Goal: Find specific page/section: Find specific page/section

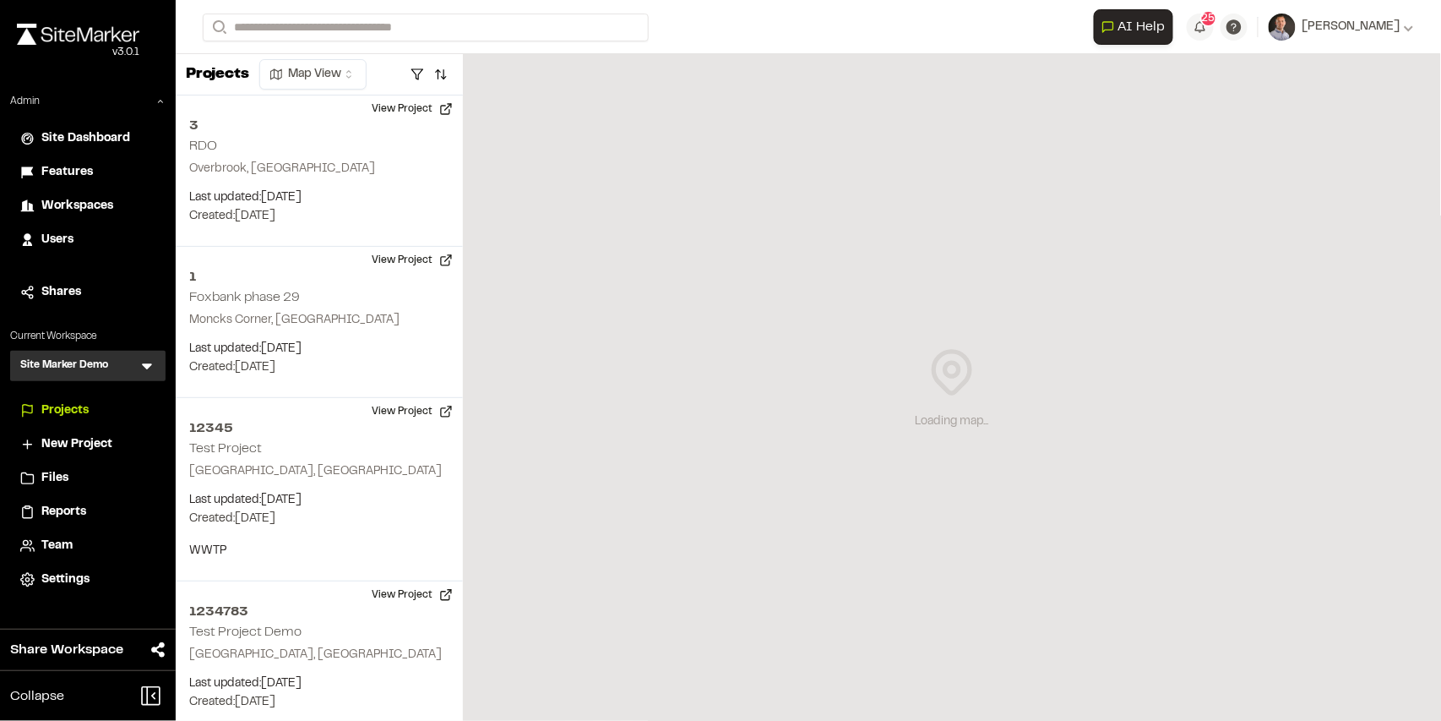
click at [146, 367] on icon at bounding box center [147, 367] width 10 height 6
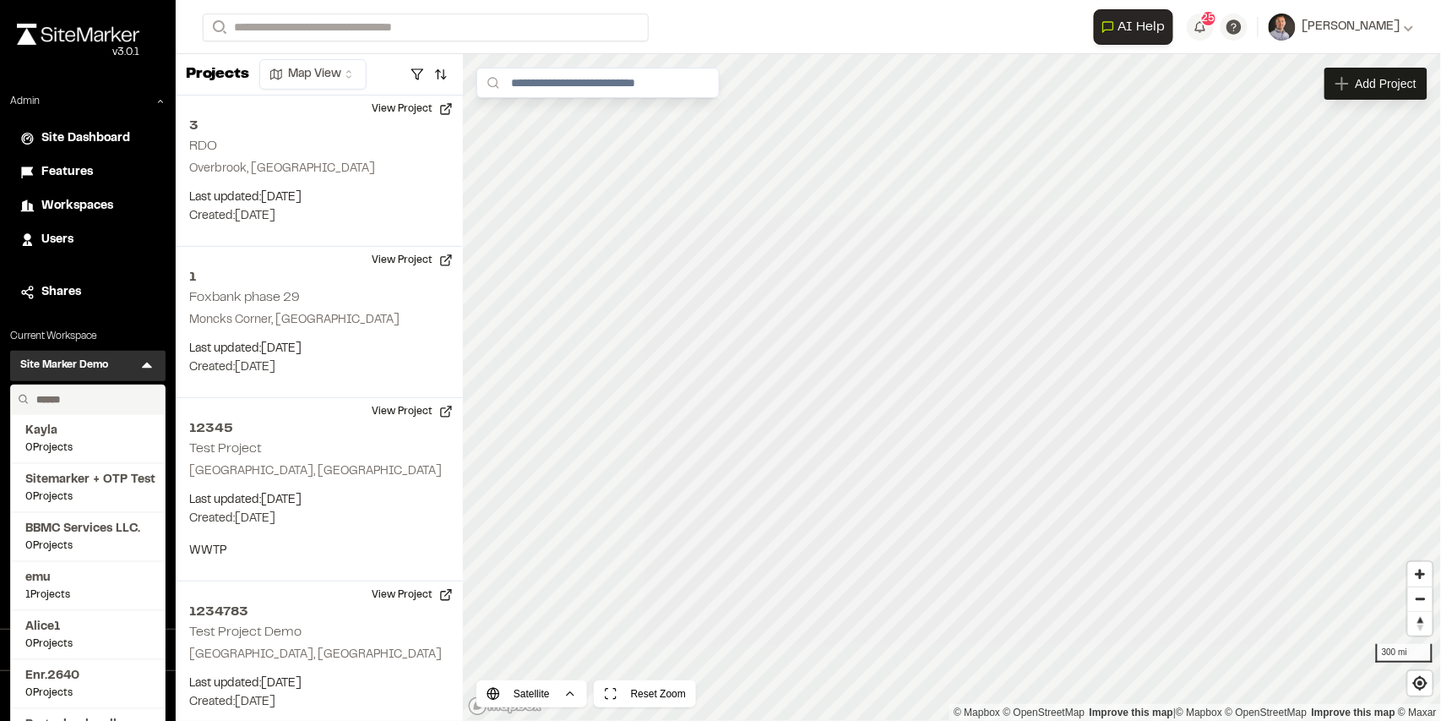
click at [91, 399] on input "text" at bounding box center [94, 399] width 128 height 29
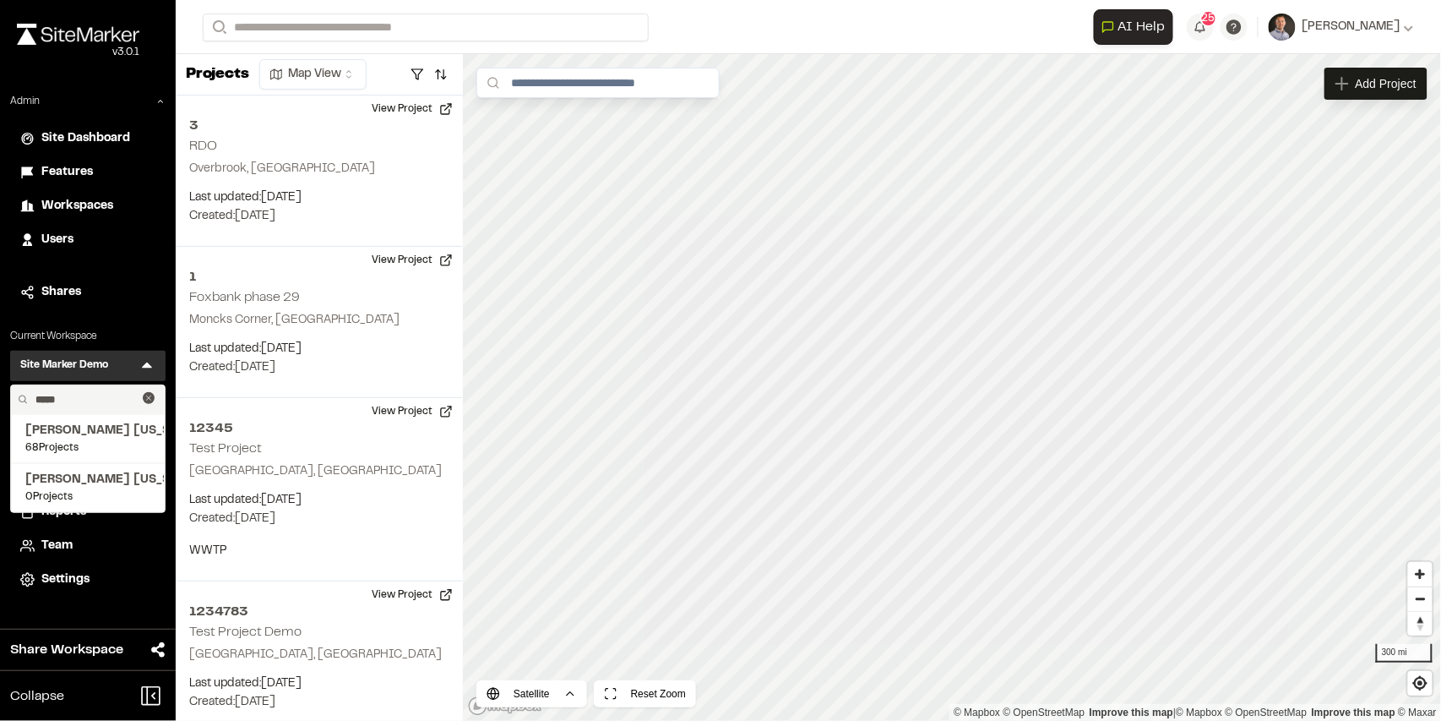
type input "*****"
click at [91, 431] on span "[PERSON_NAME] [US_STATE]" at bounding box center [87, 431] width 125 height 19
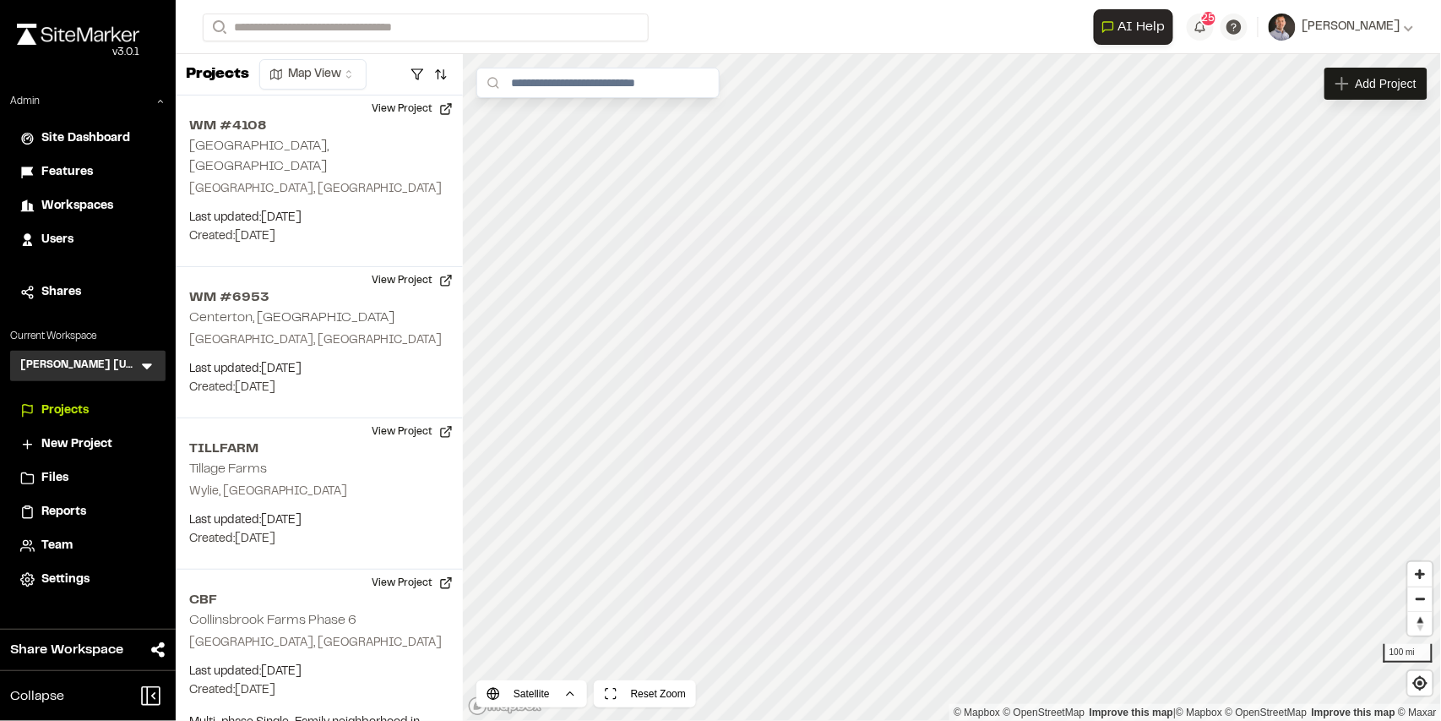
click at [62, 512] on span "Reports" at bounding box center [63, 512] width 45 height 19
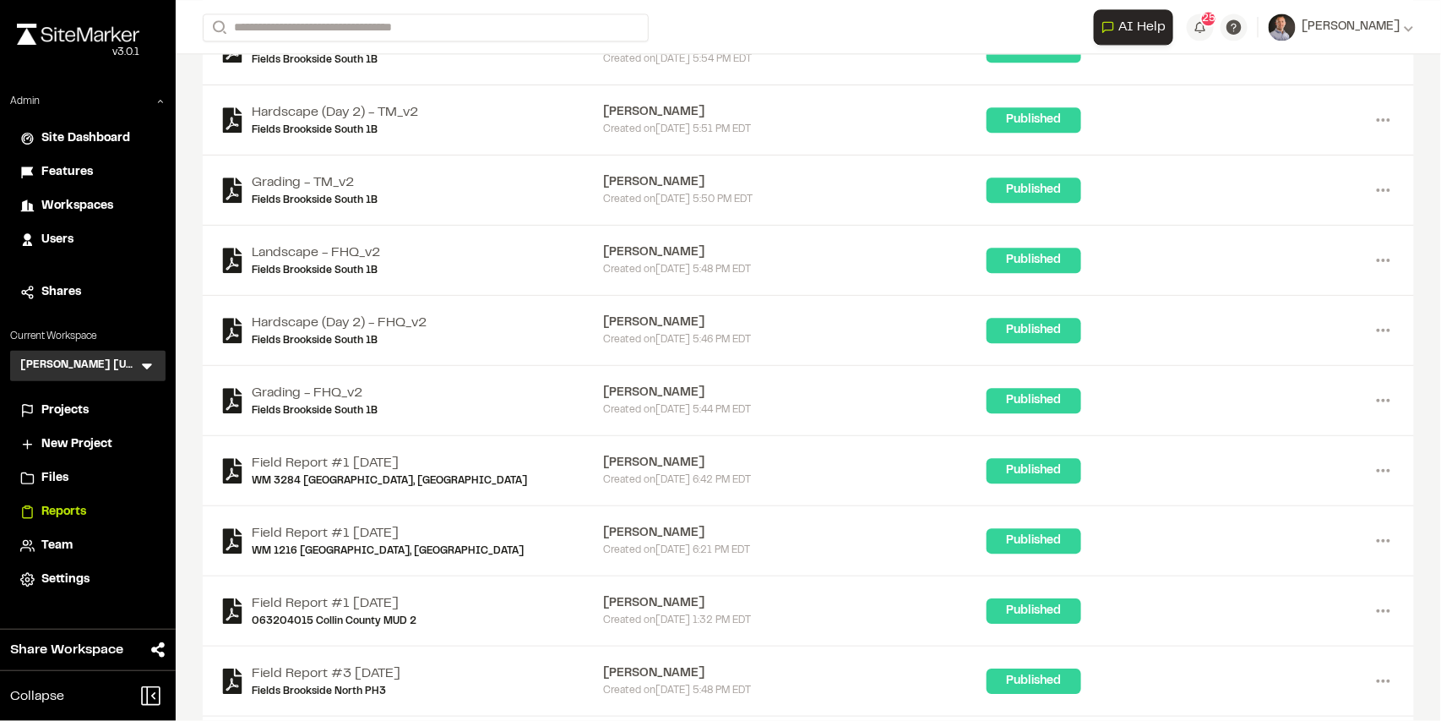
scroll to position [1347, 0]
